Goal: Transaction & Acquisition: Purchase product/service

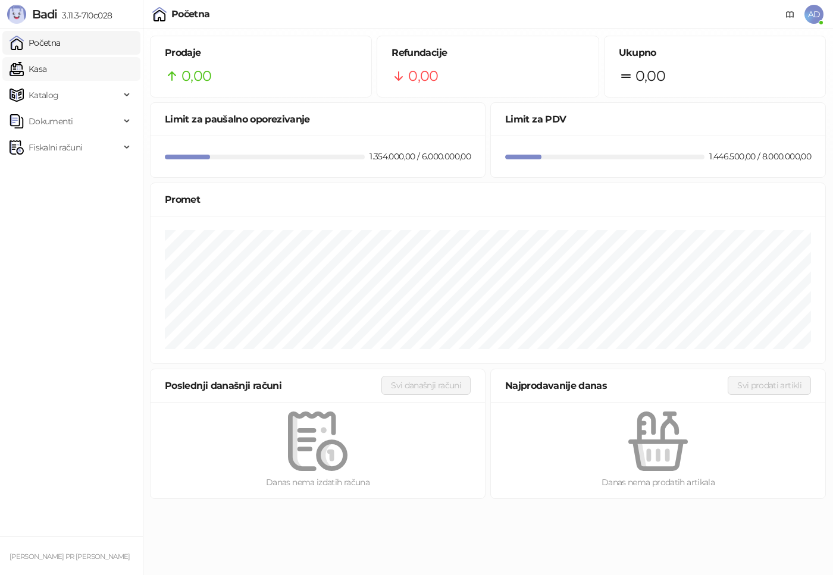
click at [46, 71] on link "Kasa" at bounding box center [28, 69] width 37 height 24
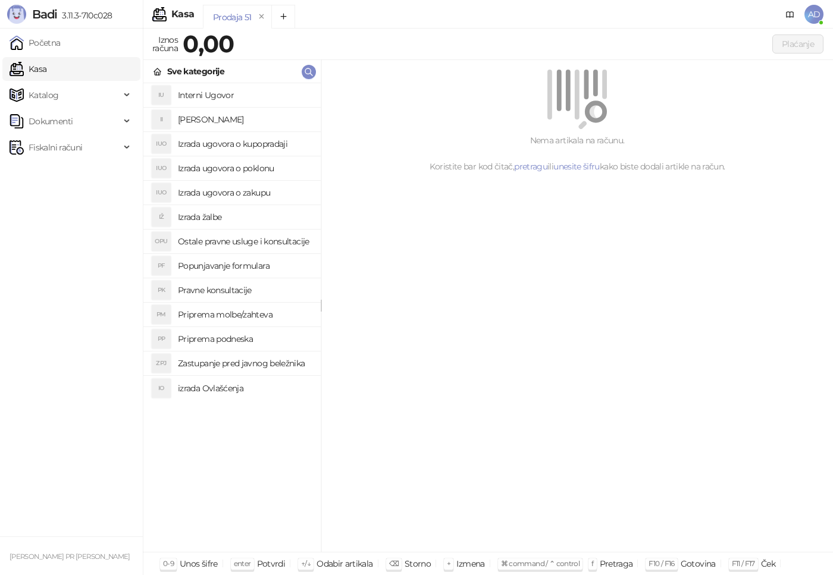
click at [228, 97] on h4 "Interni Ugovor" at bounding box center [244, 95] width 133 height 19
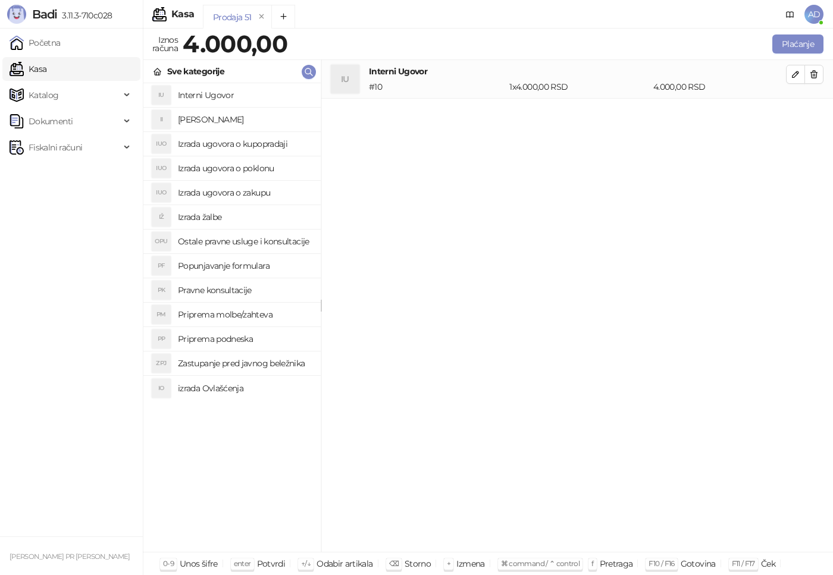
click at [257, 363] on h4 "Zastupanje pred javnog beležnika" at bounding box center [244, 363] width 133 height 19
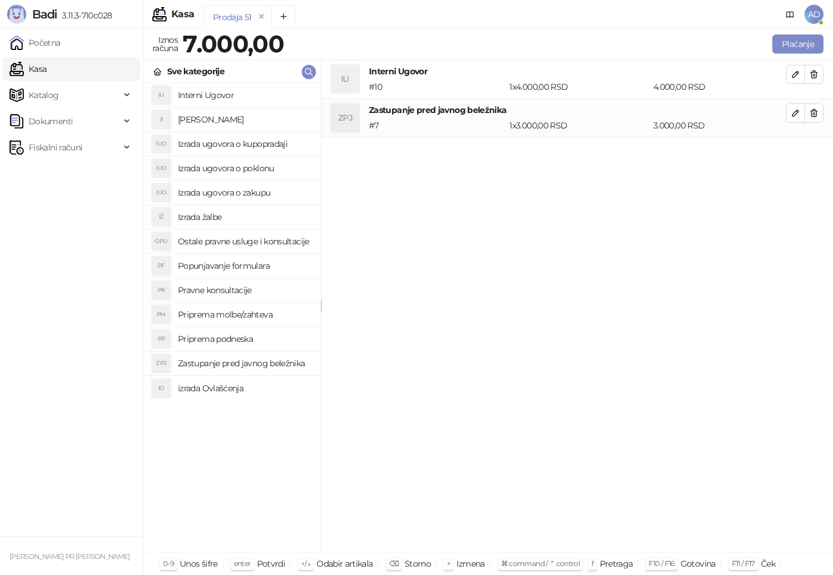
click at [249, 146] on h4 "Izrada ugovora o kupopradaji" at bounding box center [244, 143] width 133 height 19
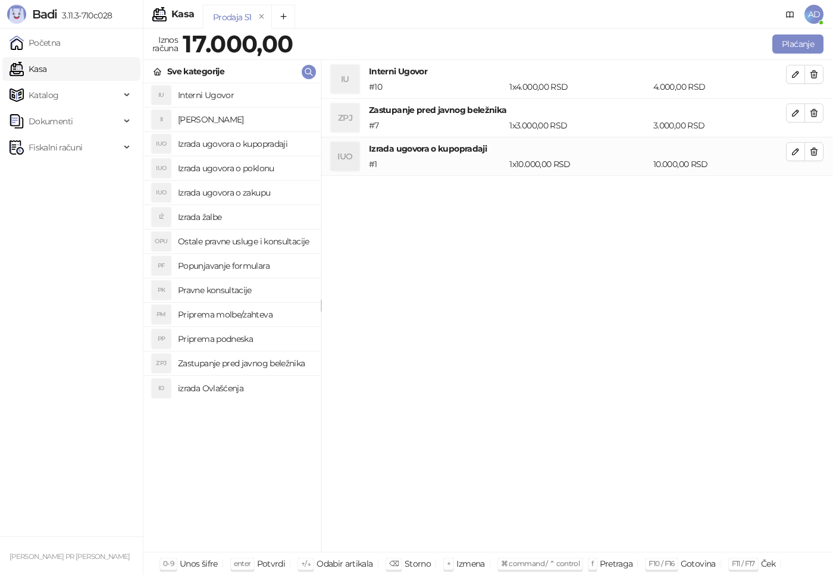
click at [234, 287] on h4 "Pravne konsultacije" at bounding box center [244, 290] width 133 height 19
click at [248, 247] on h4 "Ostale pravne usluge i konsultacije" at bounding box center [244, 241] width 133 height 19
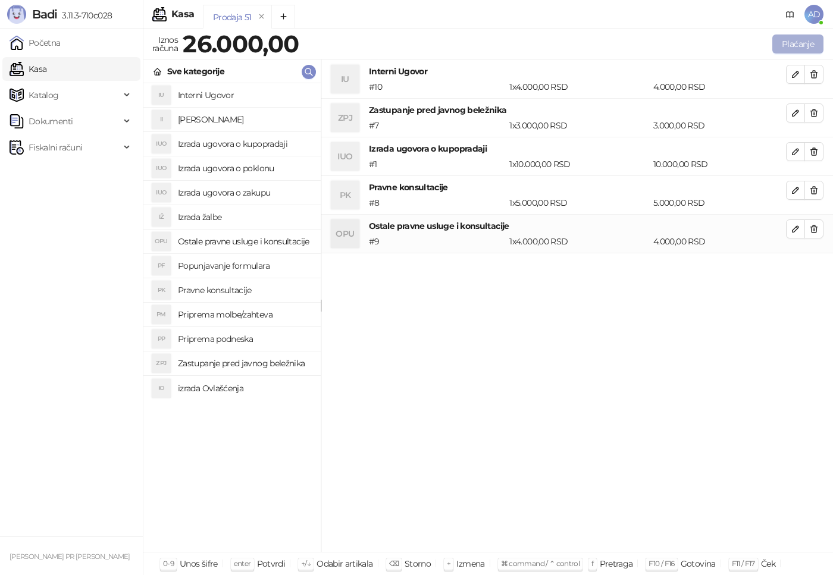
click at [786, 42] on button "Plaćanje" at bounding box center [797, 44] width 51 height 19
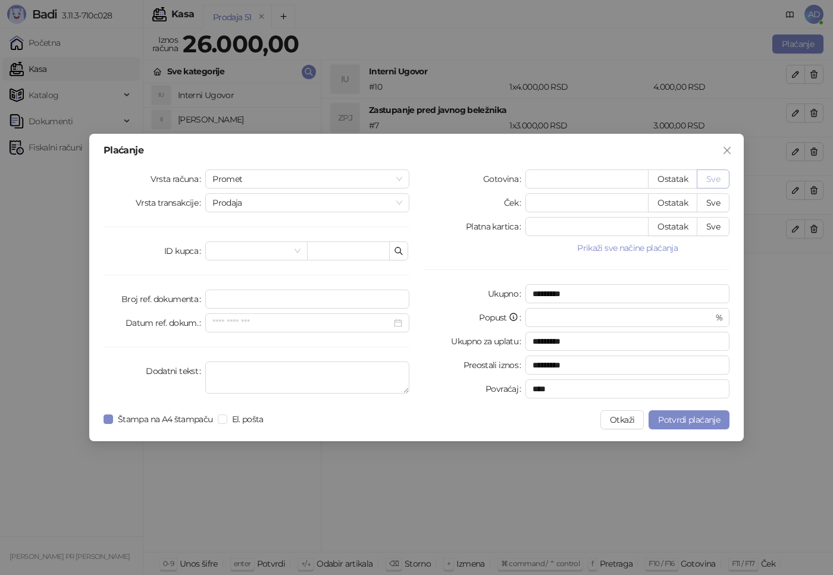
click at [722, 176] on button "Sve" at bounding box center [713, 179] width 33 height 19
type input "*****"
type input "****"
click at [702, 419] on span "Potvrdi plaćanje" at bounding box center [689, 420] width 62 height 11
